Goal: Navigation & Orientation: Go to known website

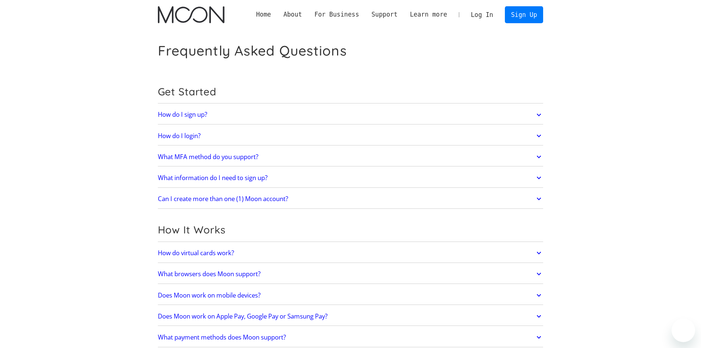
scroll to position [1104, 0]
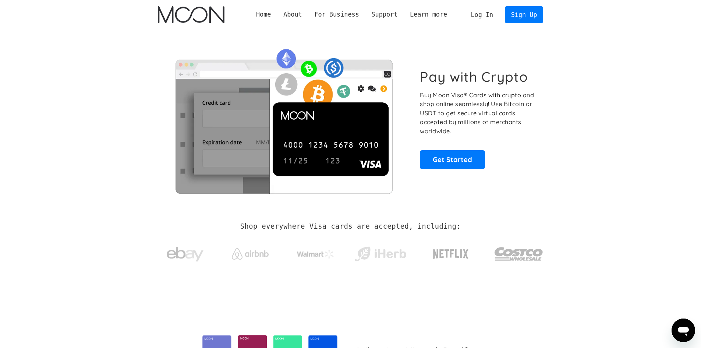
click at [488, 13] on link "Log In" at bounding box center [482, 15] width 35 height 16
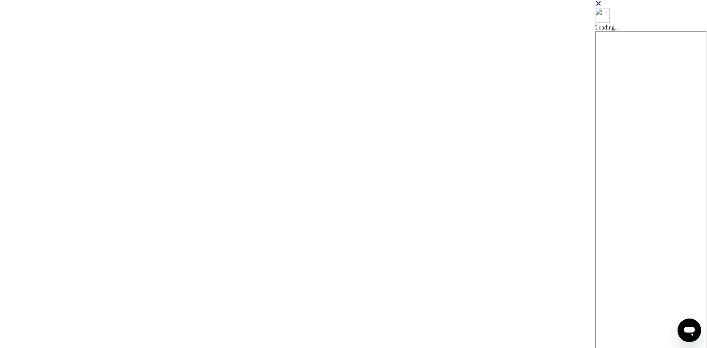
drag, startPoint x: 171, startPoint y: 308, endPoint x: 117, endPoint y: 299, distance: 55.1
drag, startPoint x: 117, startPoint y: 299, endPoint x: 295, endPoint y: 240, distance: 187.6
click at [295, 240] on div at bounding box center [297, 203] width 595 height 407
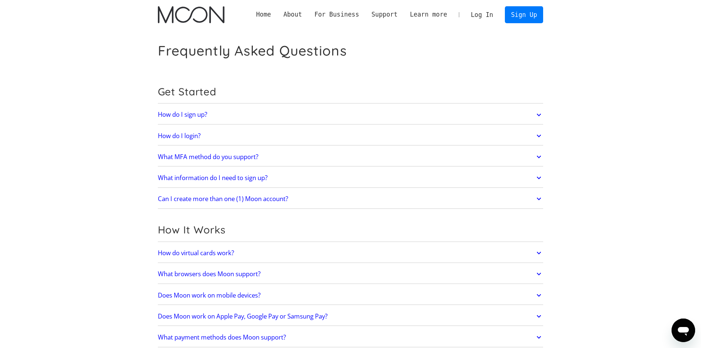
click at [175, 17] on img "home" at bounding box center [191, 14] width 67 height 17
